Goal: Task Accomplishment & Management: Use online tool/utility

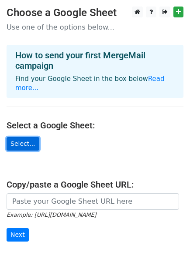
click at [29, 137] on link "Select..." at bounding box center [23, 144] width 33 height 14
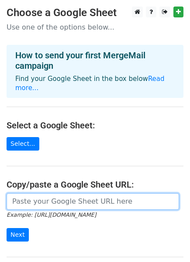
click at [49, 194] on input "url" at bounding box center [93, 201] width 172 height 17
paste input "[URL][DOMAIN_NAME]"
type input "[URL][DOMAIN_NAME]"
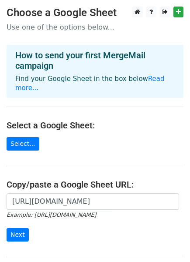
scroll to position [0, 0]
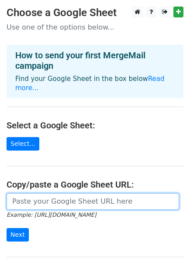
click at [70, 195] on input "url" at bounding box center [93, 201] width 172 height 17
click at [98, 193] on input "url" at bounding box center [93, 201] width 172 height 17
paste input "https://docs.google.com/spreadsheets/d/1yLql-F5haw0wYYkGZUTYpAZM9hl0brn9zjLuCyK…"
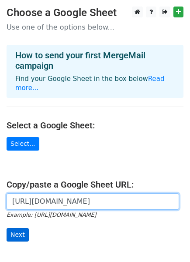
type input "https://docs.google.com/spreadsheets/d/1yLql-F5haw0wYYkGZUTYpAZM9hl0brn9zjLuCyK…"
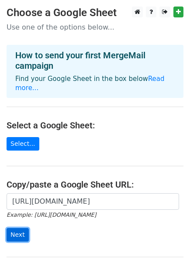
scroll to position [0, 0]
click at [17, 228] on input "Next" at bounding box center [18, 235] width 22 height 14
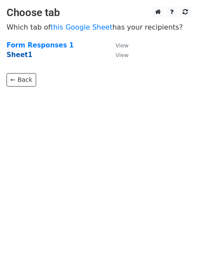
click at [15, 56] on strong "Sheet1" at bounding box center [20, 55] width 26 height 8
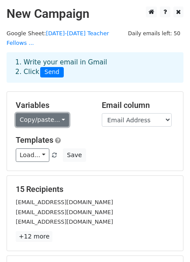
click at [58, 113] on link "Copy/paste..." at bounding box center [42, 120] width 53 height 14
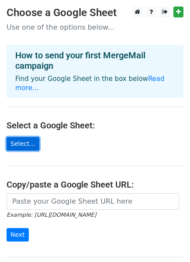
click at [19, 137] on link "Select..." at bounding box center [23, 144] width 33 height 14
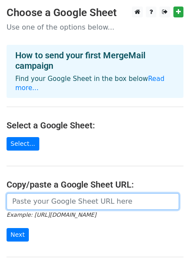
click at [56, 193] on input "url" at bounding box center [93, 201] width 172 height 17
paste input "[URL][DOMAIN_NAME]"
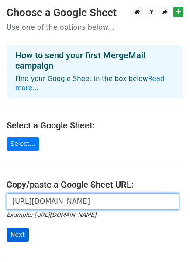
type input "[URL][DOMAIN_NAME]"
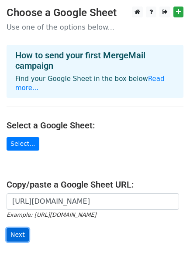
scroll to position [0, 0]
click at [23, 228] on input "Next" at bounding box center [18, 235] width 22 height 14
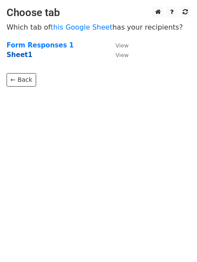
click at [15, 55] on strong "Sheet1" at bounding box center [20, 55] width 26 height 8
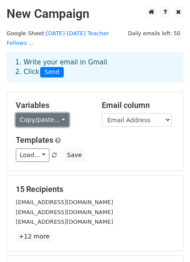
click at [57, 113] on link "Copy/paste..." at bounding box center [42, 120] width 53 height 14
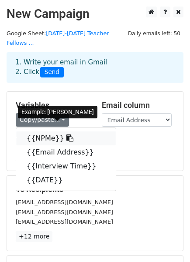
click at [44, 132] on link "{{NPMe}}" at bounding box center [65, 139] width 99 height 14
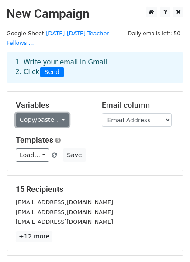
click at [60, 113] on link "Copy/paste..." at bounding box center [42, 120] width 53 height 14
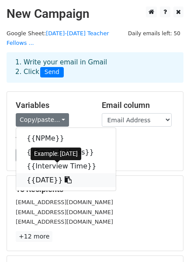
click at [41, 173] on link "{{DATE}}" at bounding box center [65, 180] width 99 height 14
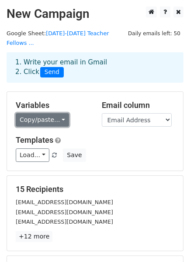
click at [58, 113] on link "Copy/paste..." at bounding box center [42, 120] width 53 height 14
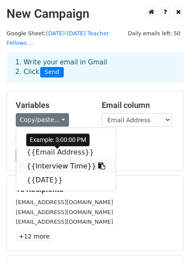
click at [50, 159] on link "{{Interview Time}}" at bounding box center [65, 166] width 99 height 14
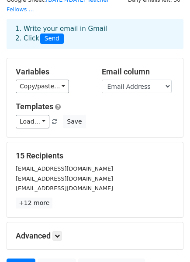
scroll to position [48, 0]
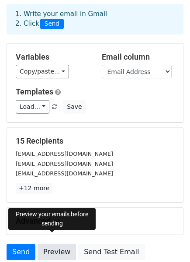
click at [47, 244] on link "Preview" at bounding box center [56, 252] width 38 height 17
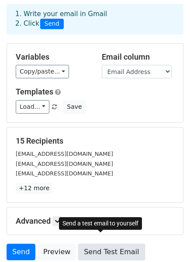
click at [101, 244] on link "Send Test Email" at bounding box center [111, 252] width 66 height 17
click at [87, 244] on link "Send Test Email" at bounding box center [111, 252] width 66 height 17
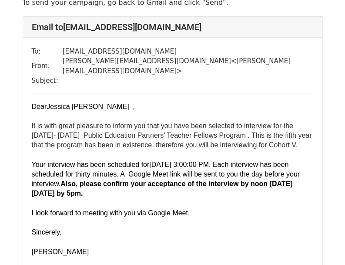
scroll to position [87, 0]
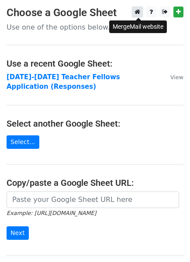
click at [137, 11] on icon at bounding box center [137, 12] width 6 height 6
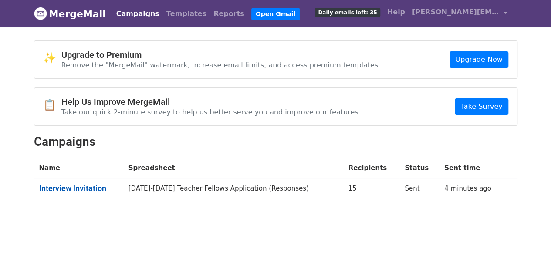
click at [86, 187] on link "Interview Invitation" at bounding box center [78, 189] width 79 height 10
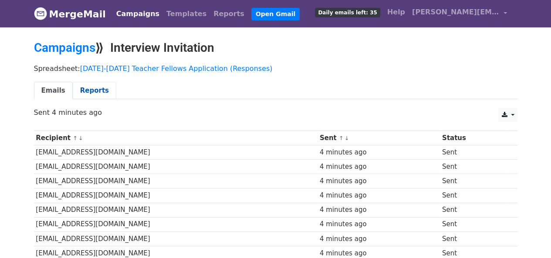
click at [83, 87] on link "Reports" at bounding box center [95, 91] width 44 height 18
